Goal: Information Seeking & Learning: Learn about a topic

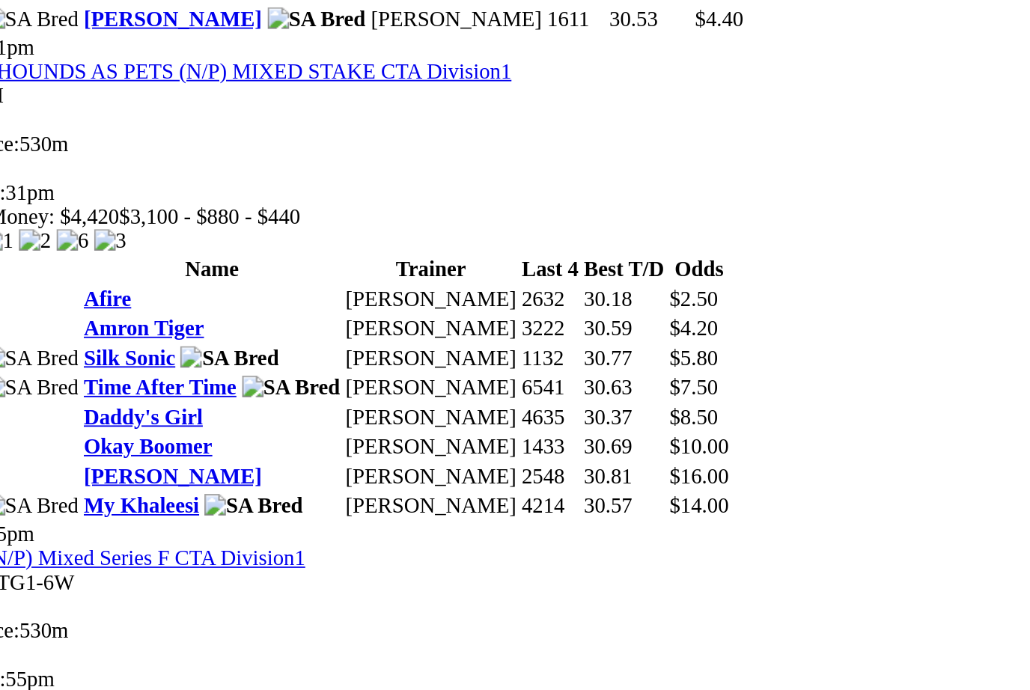
scroll to position [1737, 0]
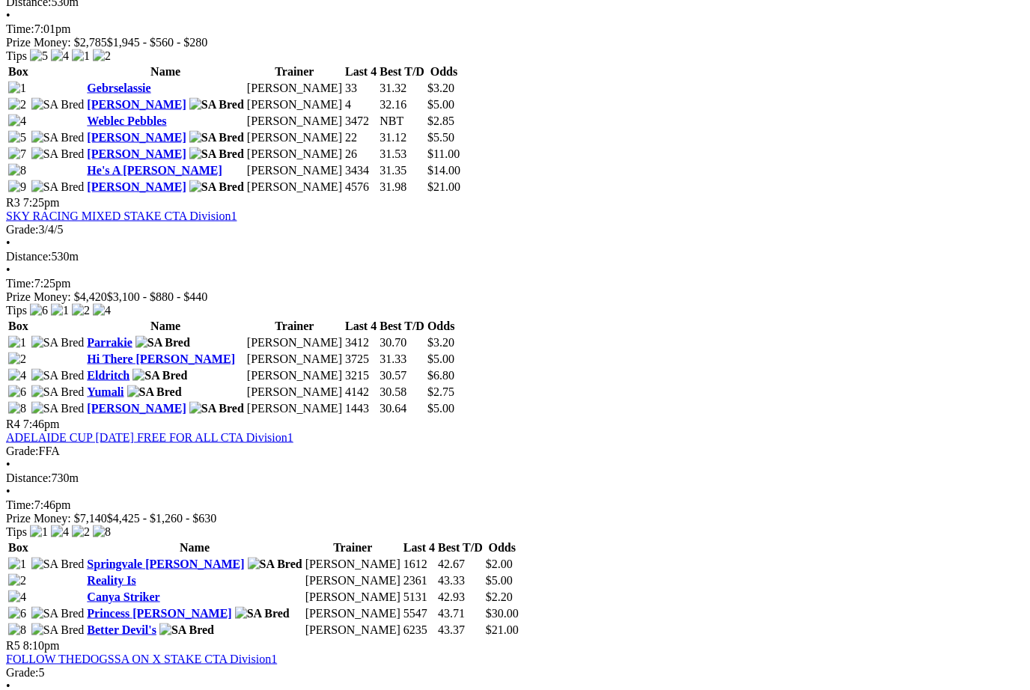
scroll to position [1125, 32]
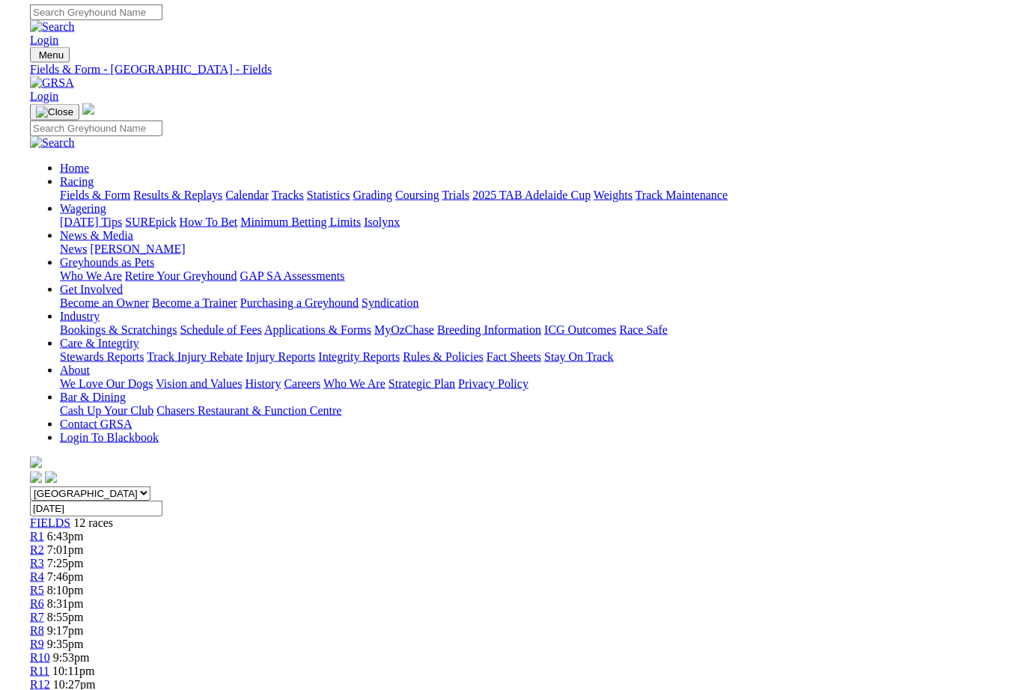
scroll to position [0, 0]
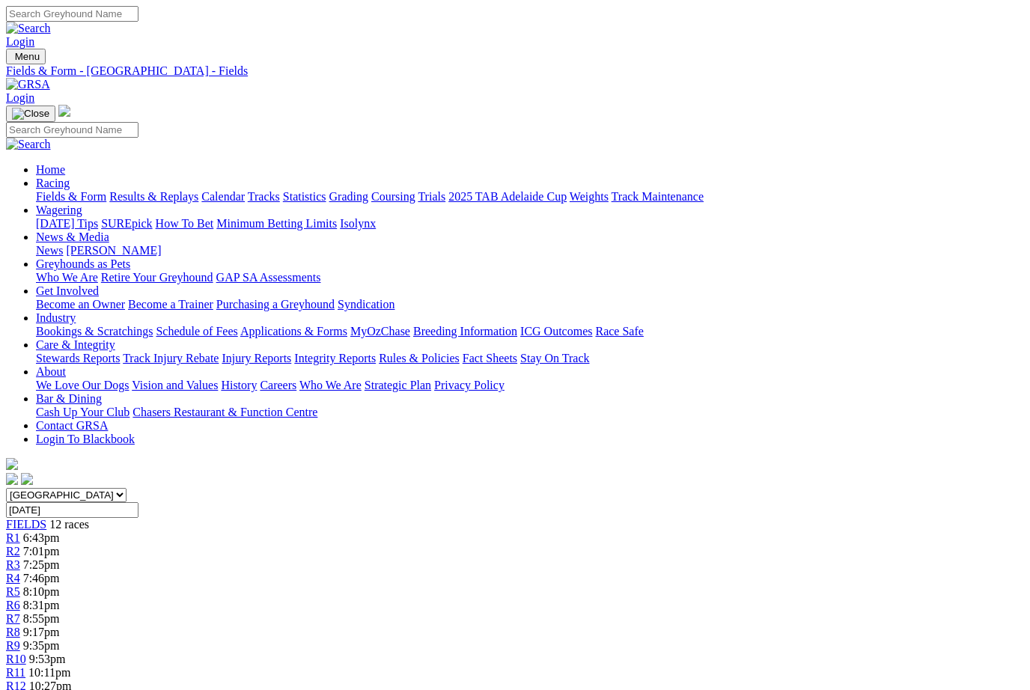
click at [109, 231] on link "News & Media" at bounding box center [72, 237] width 73 height 13
click at [63, 244] on link "News" at bounding box center [49, 250] width 27 height 13
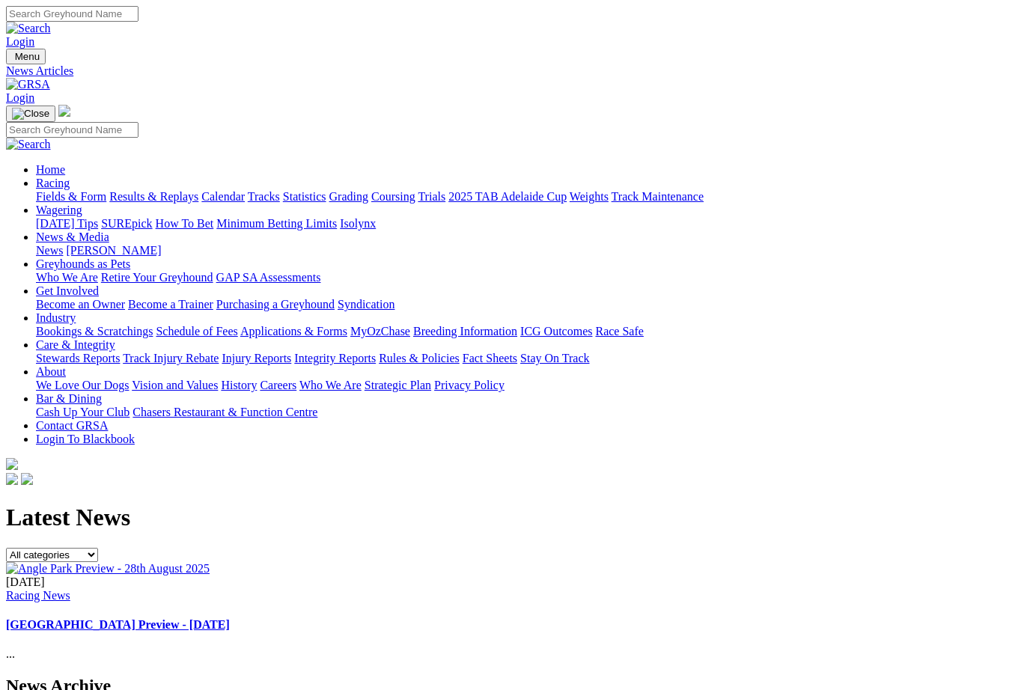
click at [70, 177] on link "Racing" at bounding box center [53, 183] width 34 height 13
click at [65, 190] on link "Fields & Form" at bounding box center [71, 196] width 70 height 13
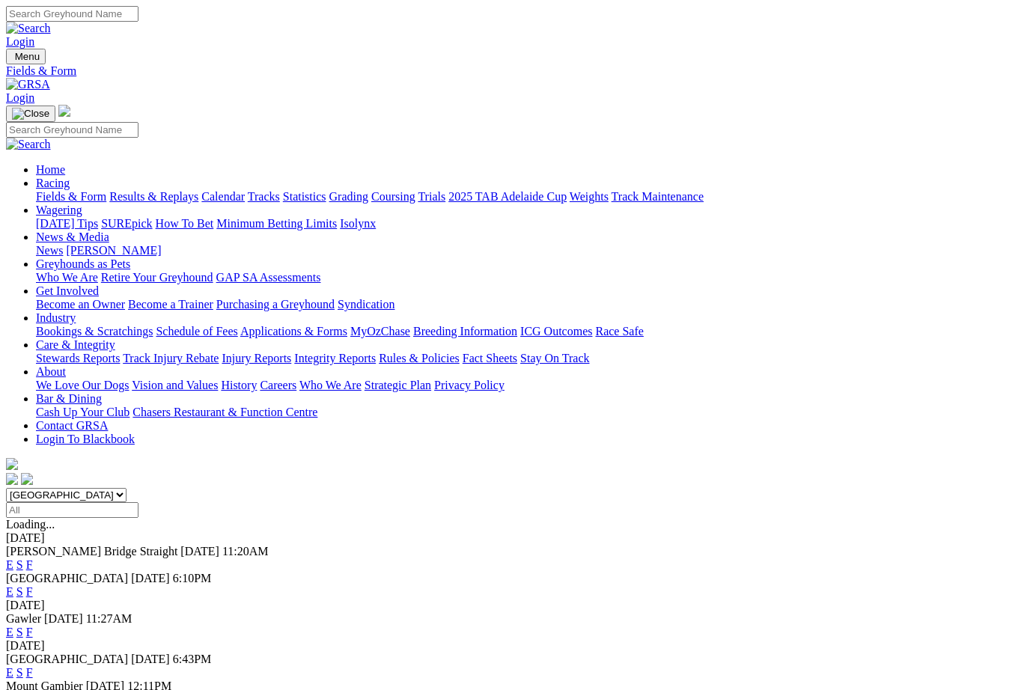
click at [33, 558] on link "F" at bounding box center [29, 564] width 7 height 13
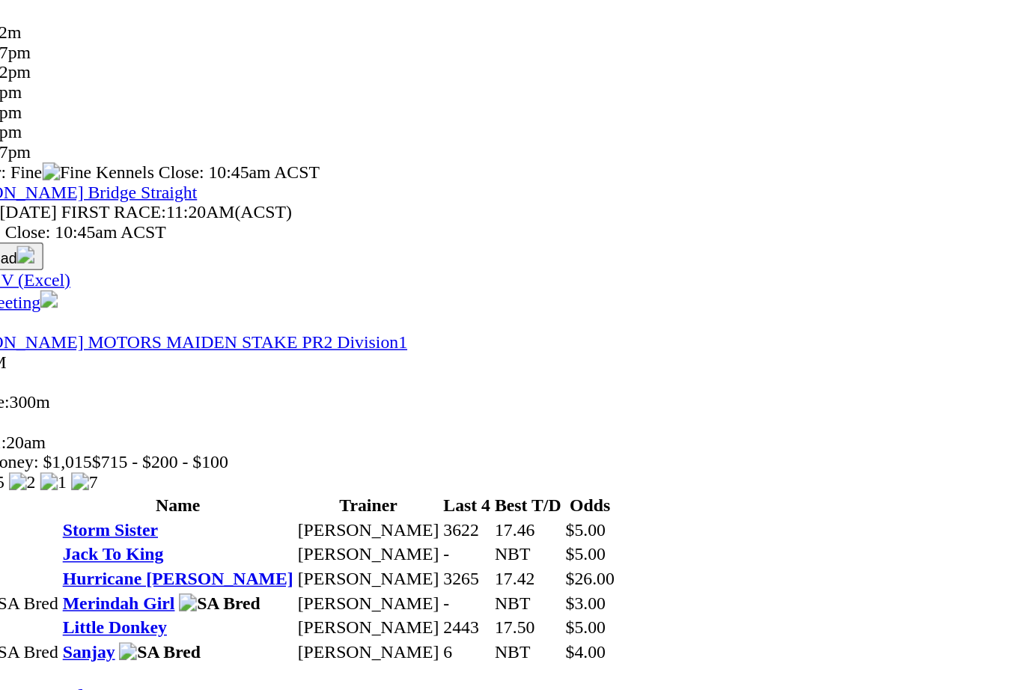
scroll to position [365, 0]
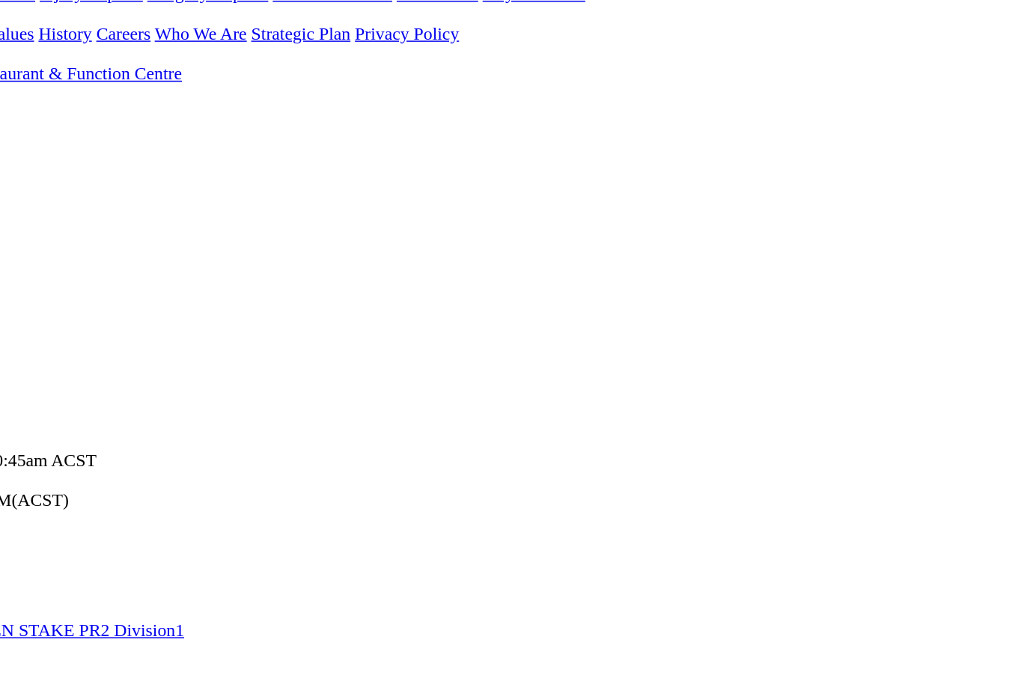
scroll to position [362, 0]
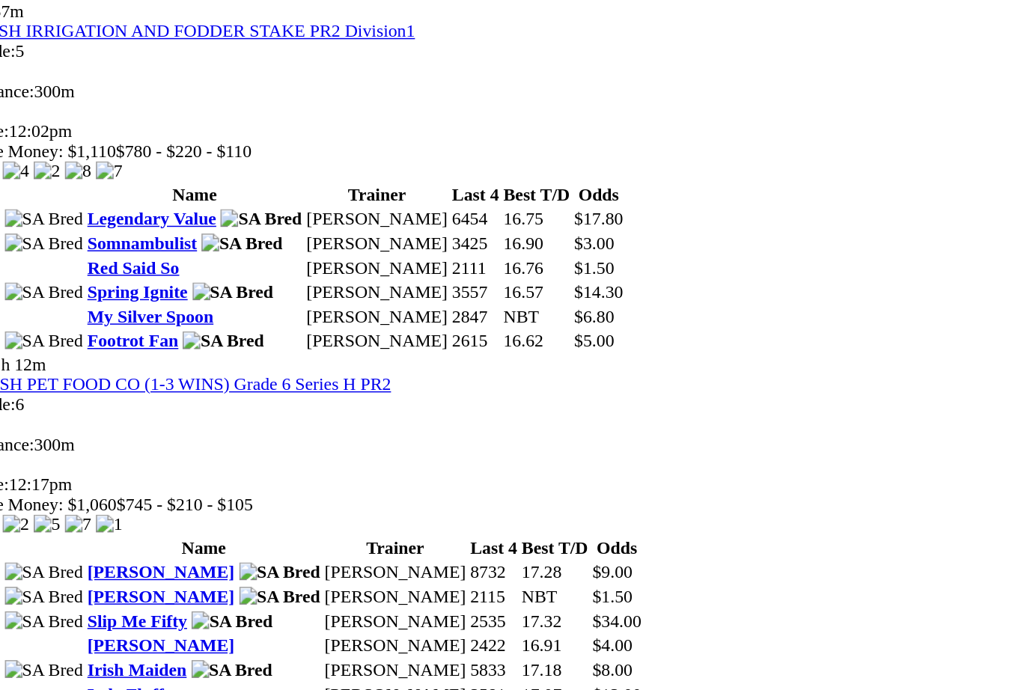
scroll to position [1044, 0]
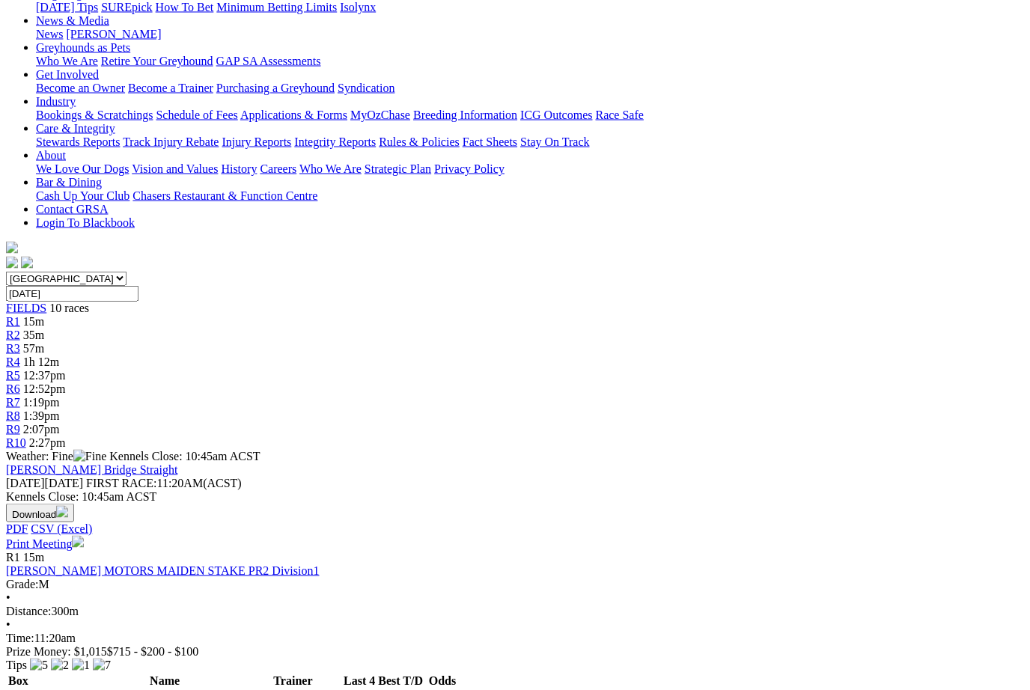
scroll to position [217, 1]
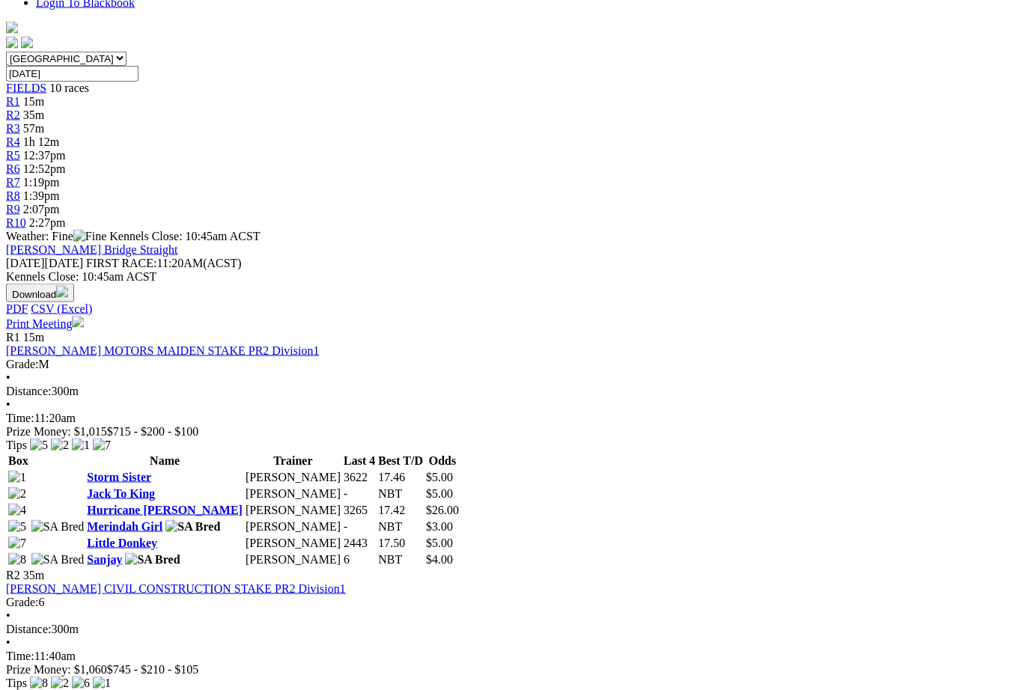
scroll to position [437, 1]
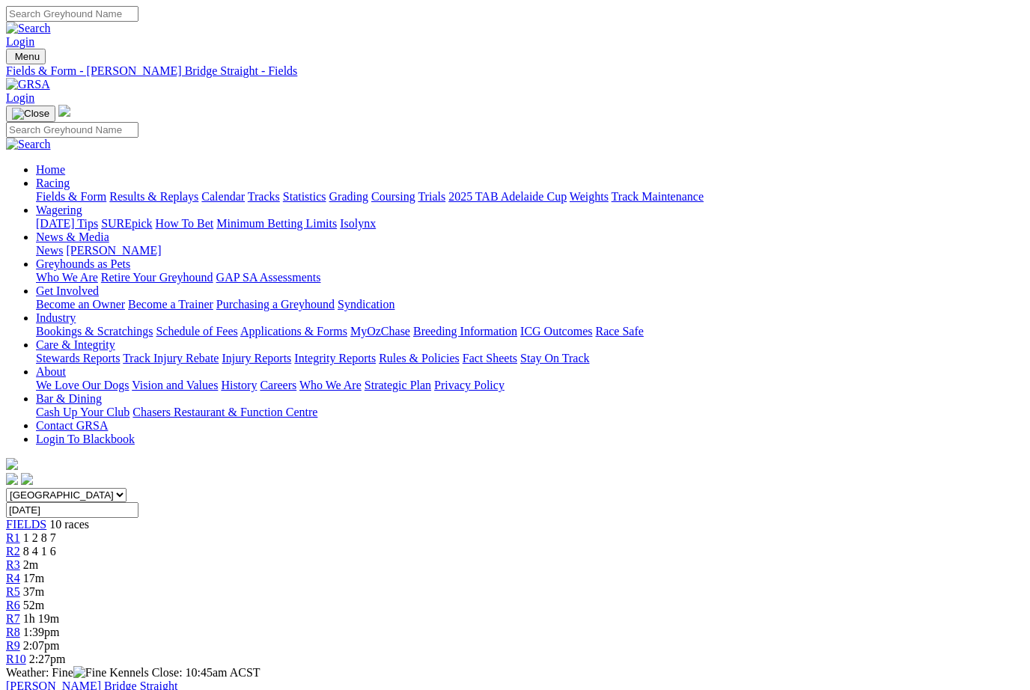
scroll to position [487, 1]
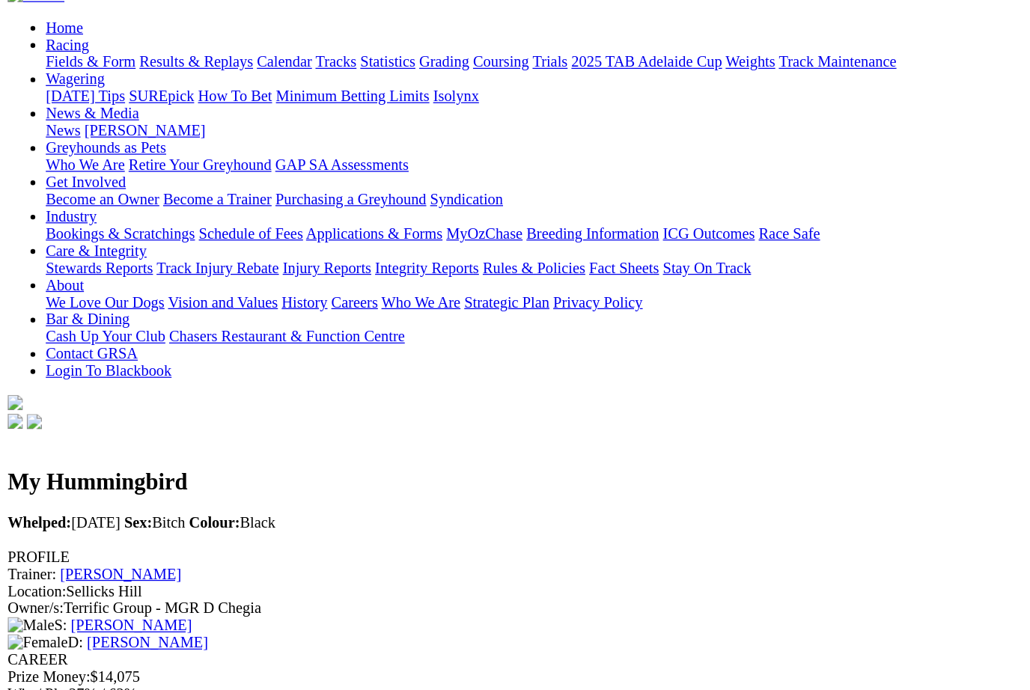
scroll to position [122, 0]
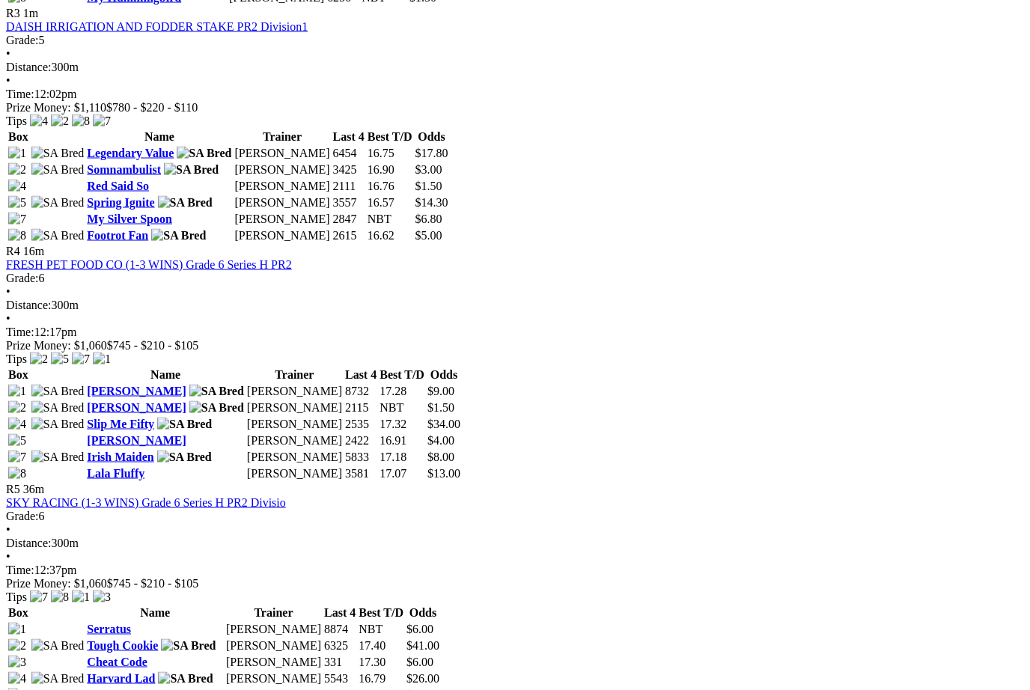
scroll to position [1222, 1]
